Goal: Task Accomplishment & Management: Use online tool/utility

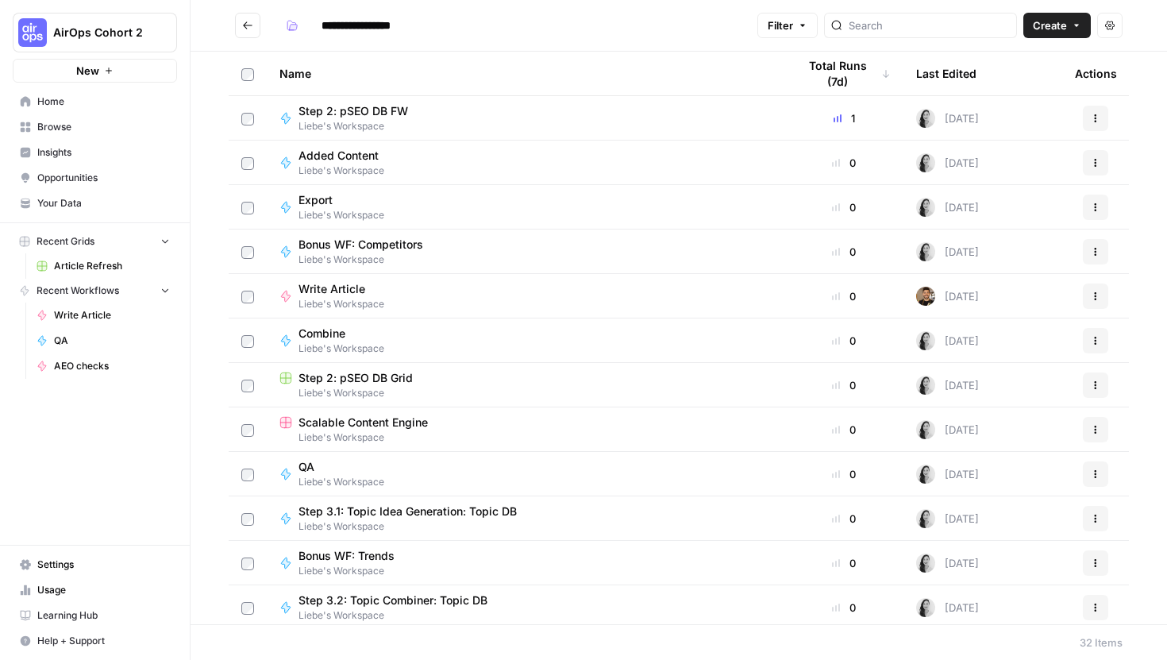
click at [251, 22] on icon "Go back" at bounding box center [247, 25] width 11 height 11
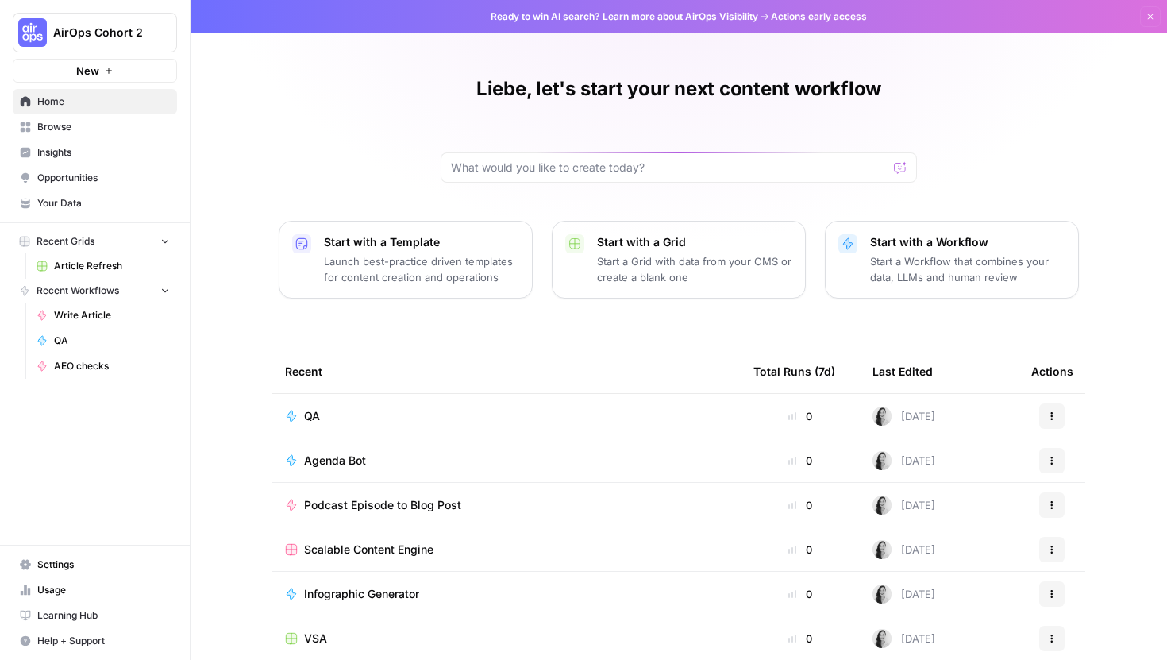
click at [82, 129] on span "Browse" at bounding box center [103, 127] width 133 height 14
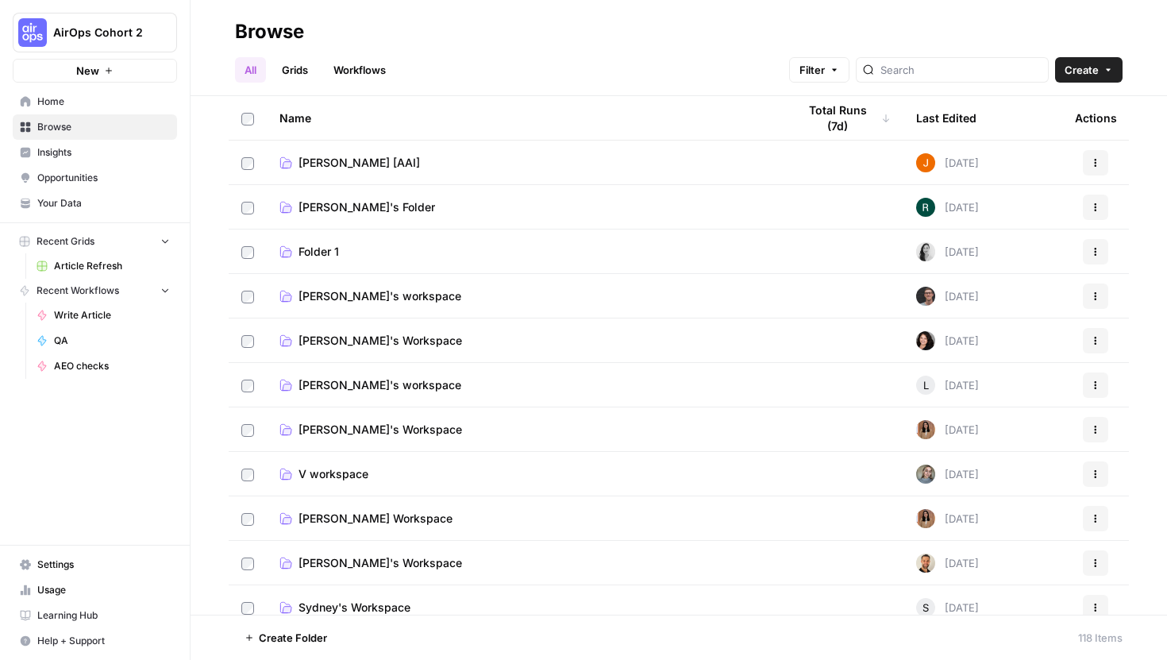
click at [369, 70] on link "Workflows" at bounding box center [359, 69] width 71 height 25
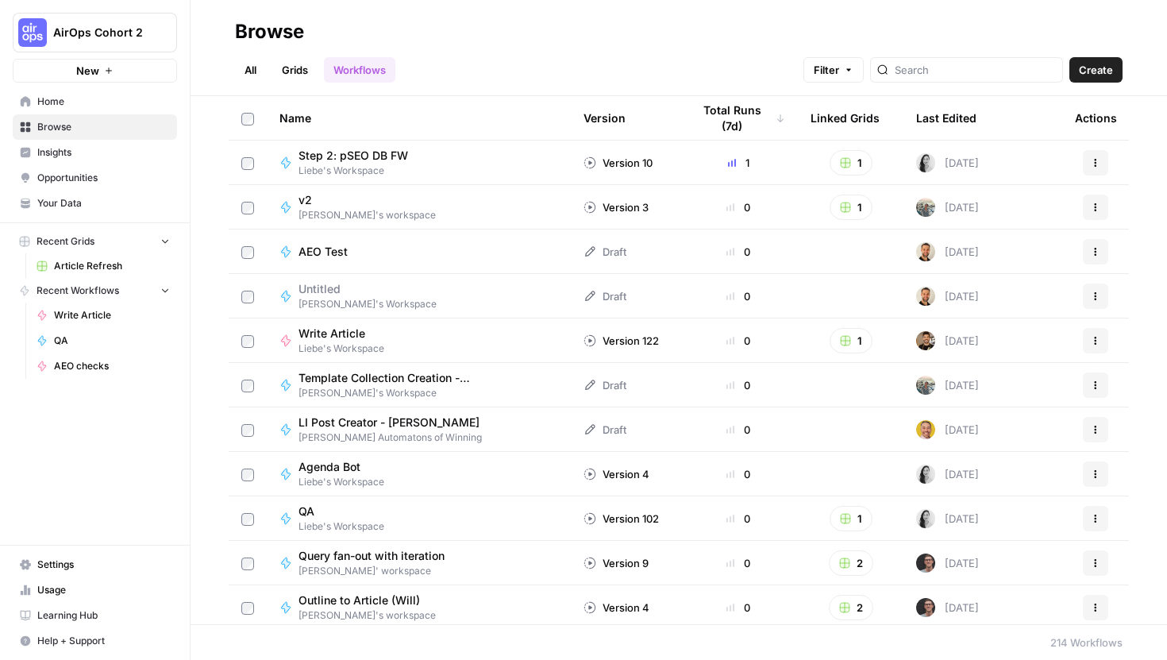
click at [243, 78] on link "All" at bounding box center [250, 69] width 31 height 25
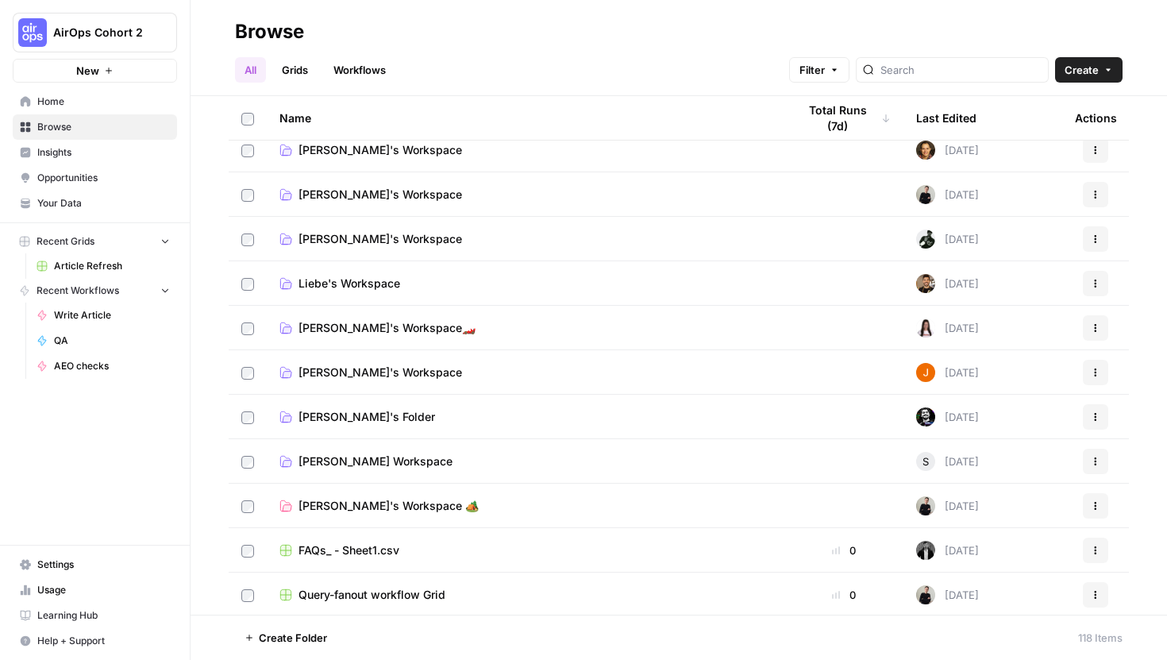
scroll to position [1208, 0]
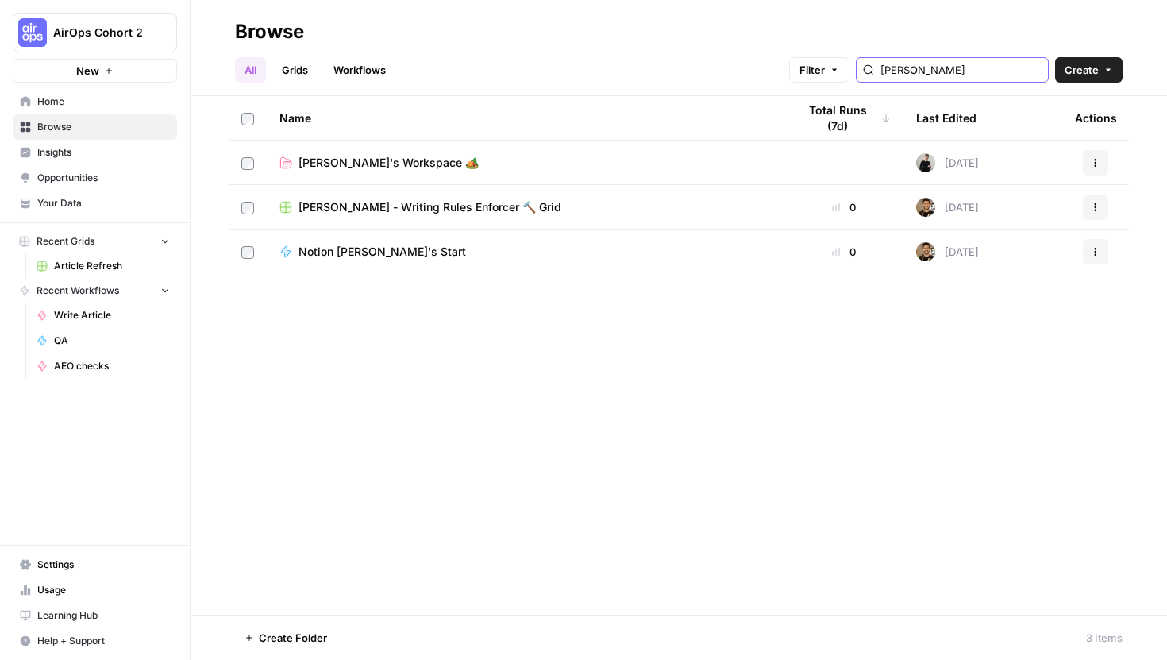
type input "steven"
click at [331, 174] on td "Steven's Workspace 🏕️" at bounding box center [525, 162] width 517 height 44
click at [349, 196] on td "[PERSON_NAME] - Writing Rules Enforcer 🔨 Grid" at bounding box center [525, 207] width 517 height 44
click at [363, 208] on span "[PERSON_NAME] - Writing Rules Enforcer 🔨 Grid" at bounding box center [429, 207] width 263 height 16
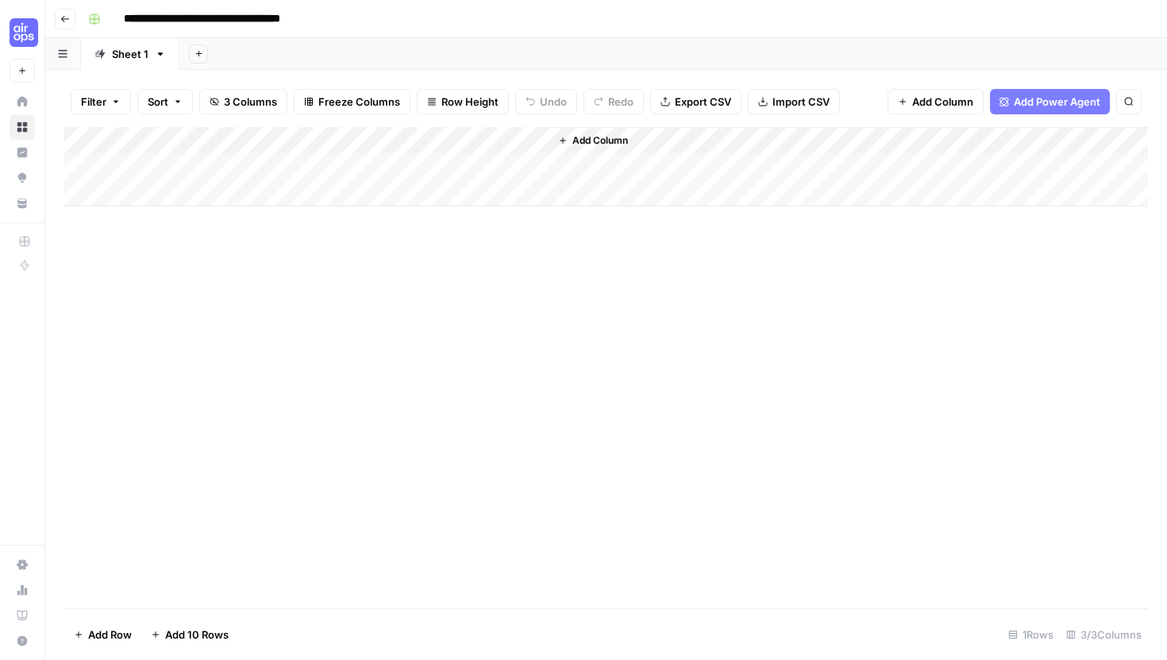
click at [502, 137] on div "Add Column" at bounding box center [605, 166] width 1083 height 79
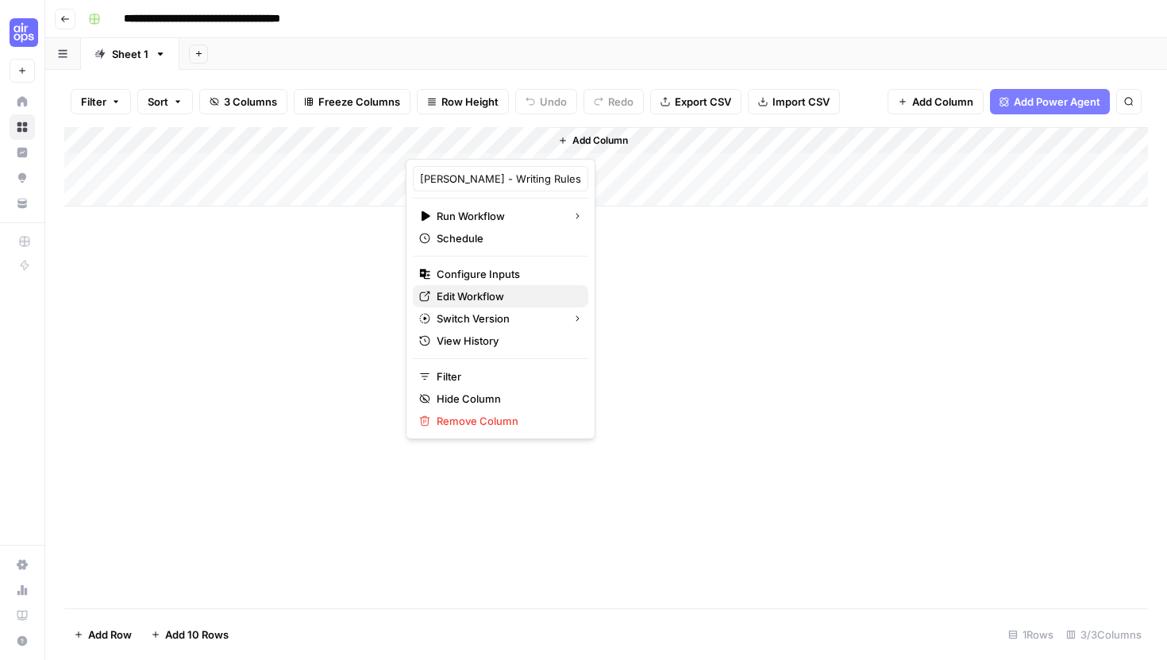
click at [479, 294] on span "Edit Workflow" at bounding box center [506, 296] width 139 height 16
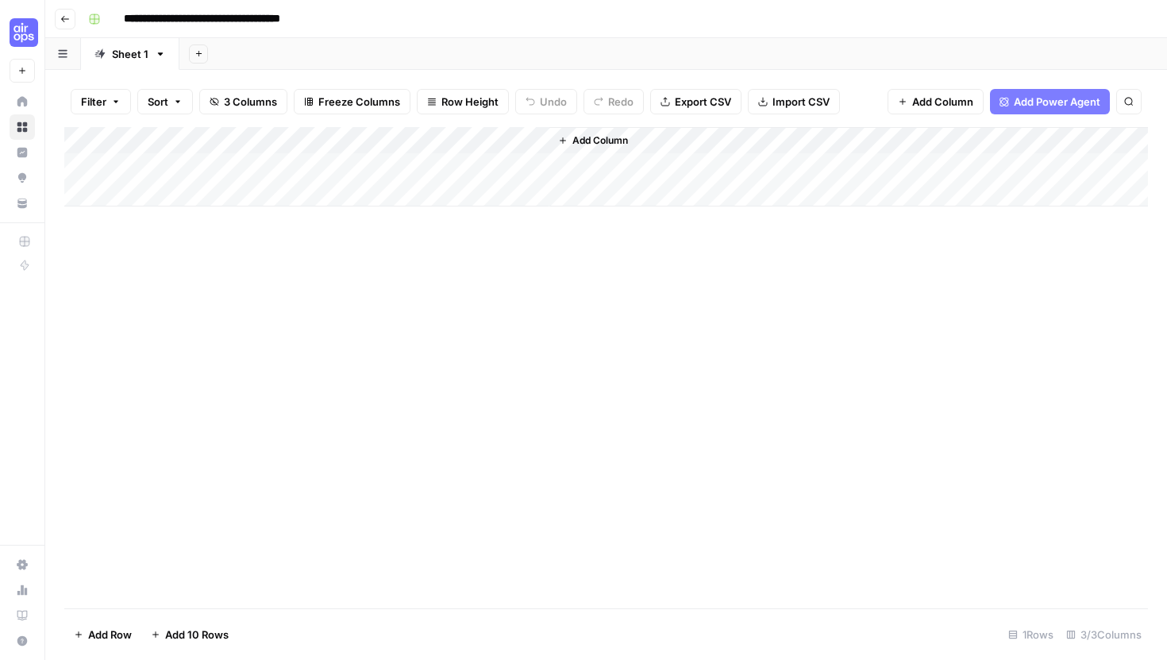
click at [460, 142] on div "Add Column" at bounding box center [605, 166] width 1083 height 79
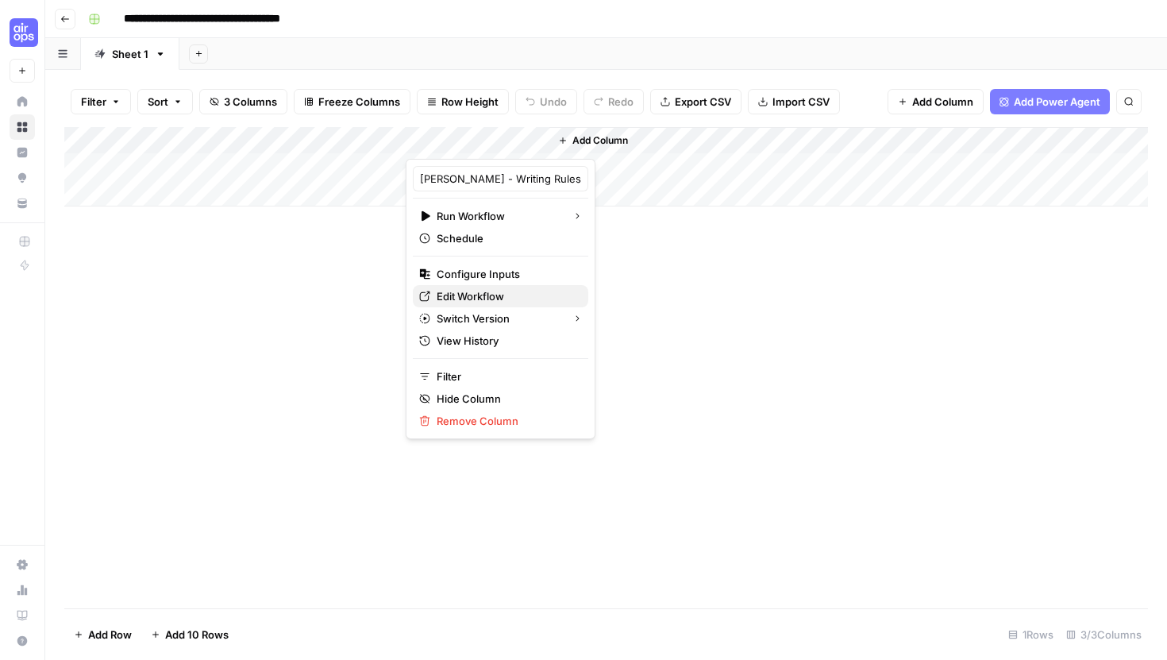
click at [456, 295] on span "Edit Workflow" at bounding box center [506, 296] width 139 height 16
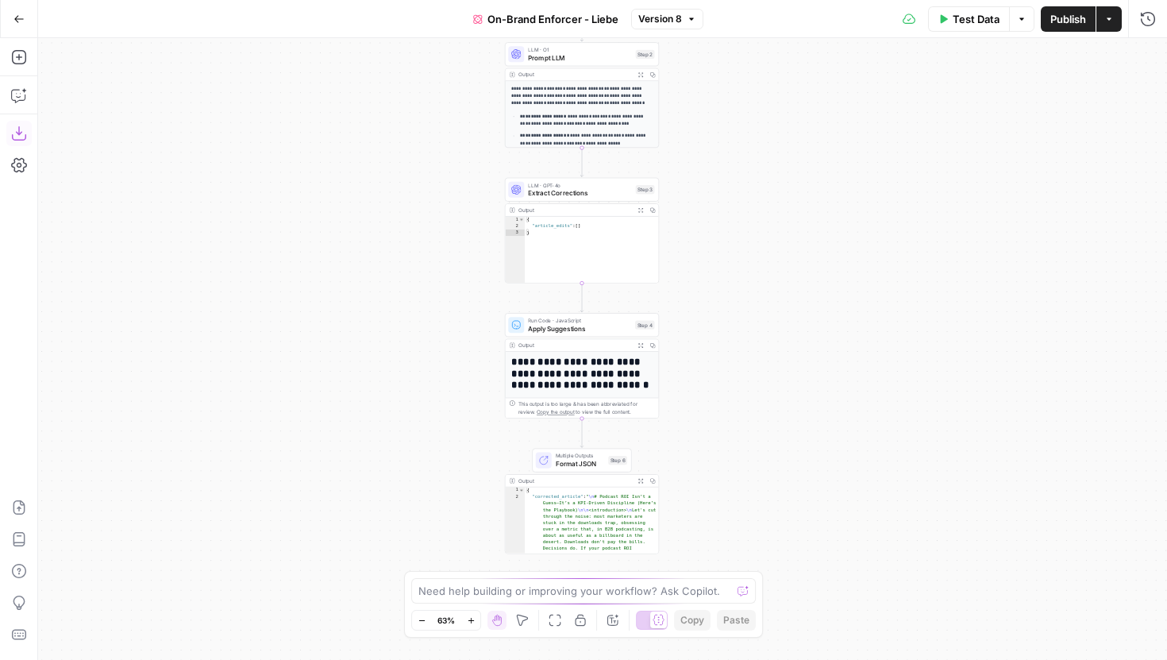
click at [21, 135] on icon "button" at bounding box center [19, 133] width 16 height 16
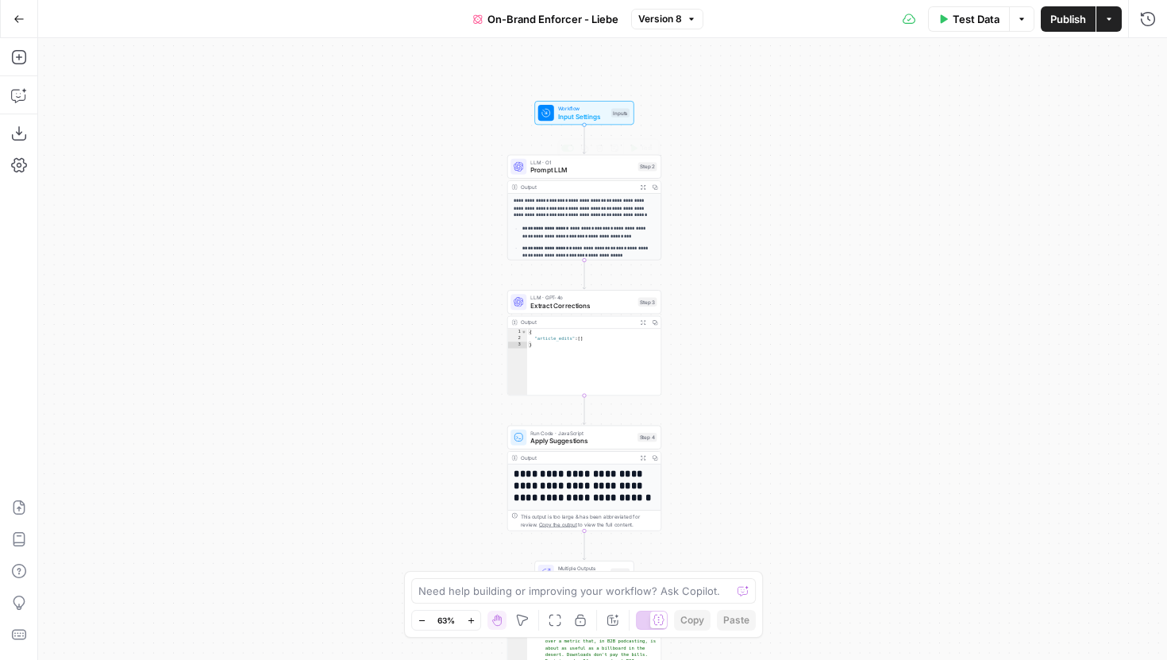
click at [563, 163] on span "LLM · O1" at bounding box center [581, 162] width 103 height 8
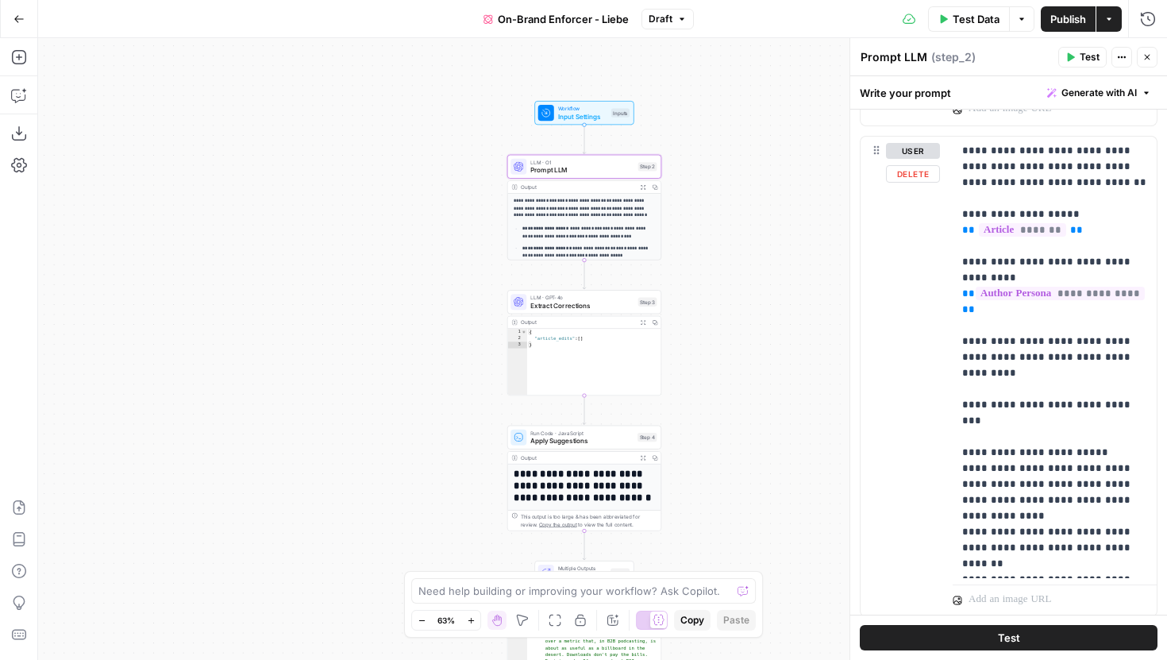
scroll to position [1194, 0]
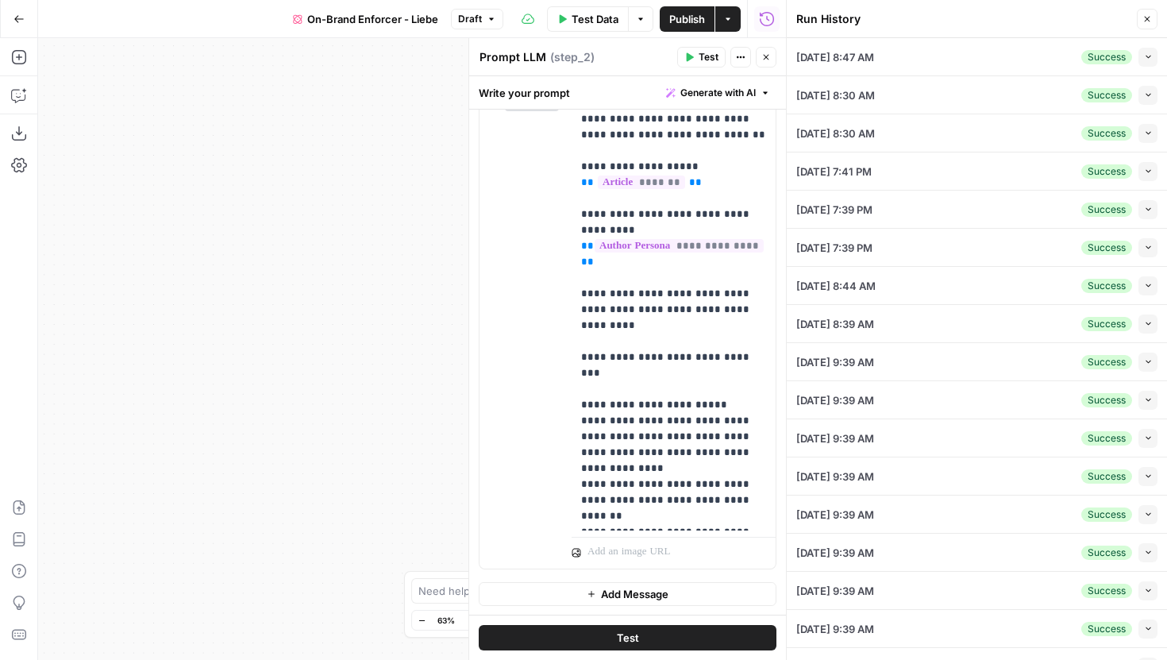
click at [1152, 17] on button "Close" at bounding box center [1147, 19] width 21 height 21
